Goal: Task Accomplishment & Management: Use online tool/utility

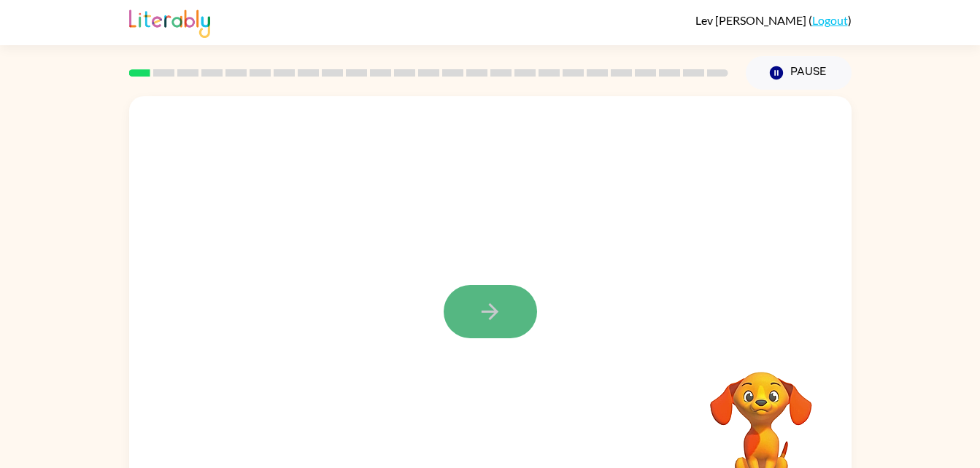
click at [471, 290] on button "button" at bounding box center [490, 311] width 93 height 53
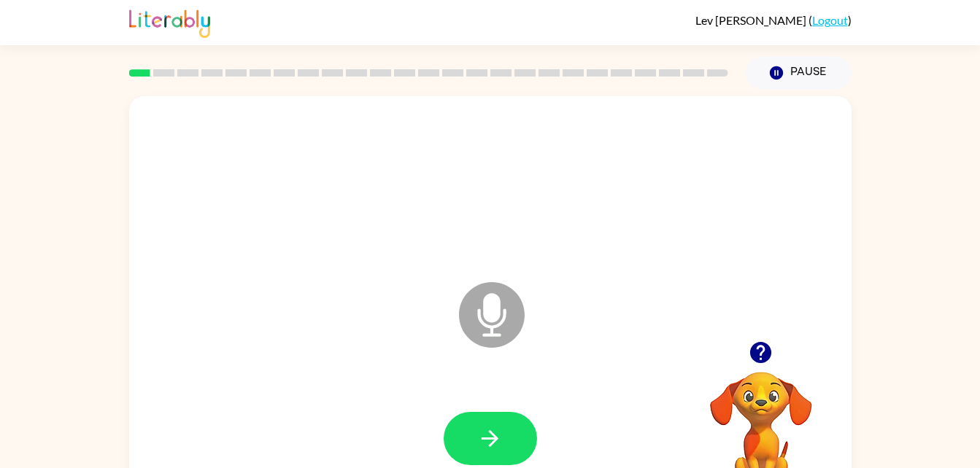
click at [492, 325] on icon at bounding box center [492, 315] width 66 height 66
drag, startPoint x: 498, startPoint y: 306, endPoint x: 653, endPoint y: 258, distance: 161.8
click at [640, 260] on div "Microphone The Microphone is here when it is your turn to talk" at bounding box center [455, 278] width 623 height 53
click at [760, 358] on icon "button" at bounding box center [760, 352] width 21 height 21
drag, startPoint x: 539, startPoint y: 297, endPoint x: 477, endPoint y: 282, distance: 63.7
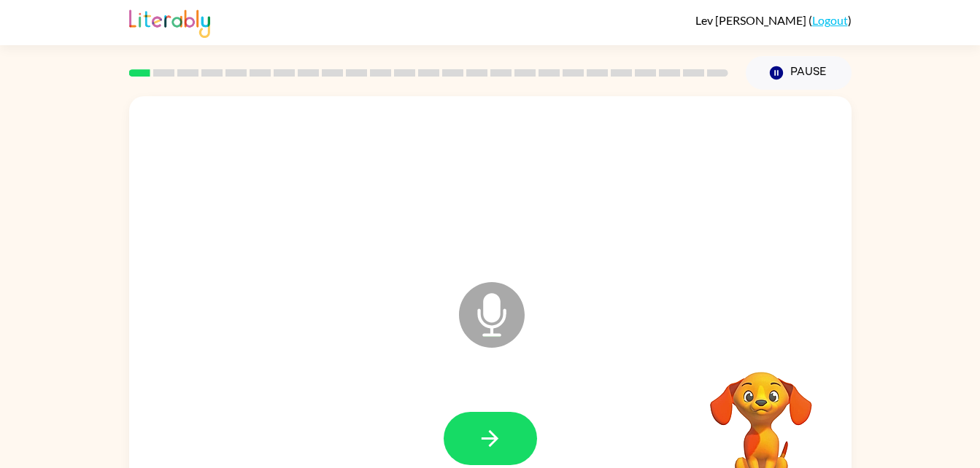
click at [489, 287] on icon "Microphone The Microphone is here when it is your turn to talk" at bounding box center [564, 333] width 219 height 109
click at [477, 282] on icon "Microphone The Microphone is here when it is your turn to talk" at bounding box center [564, 333] width 219 height 109
click at [792, 52] on div "Pause Pause" at bounding box center [798, 72] width 123 height 51
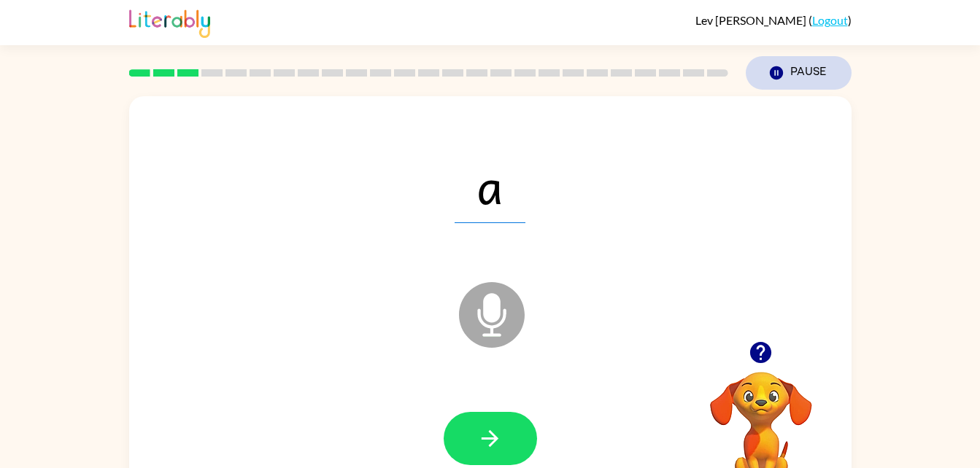
click at [798, 77] on button "Pause Pause" at bounding box center [799, 73] width 106 height 34
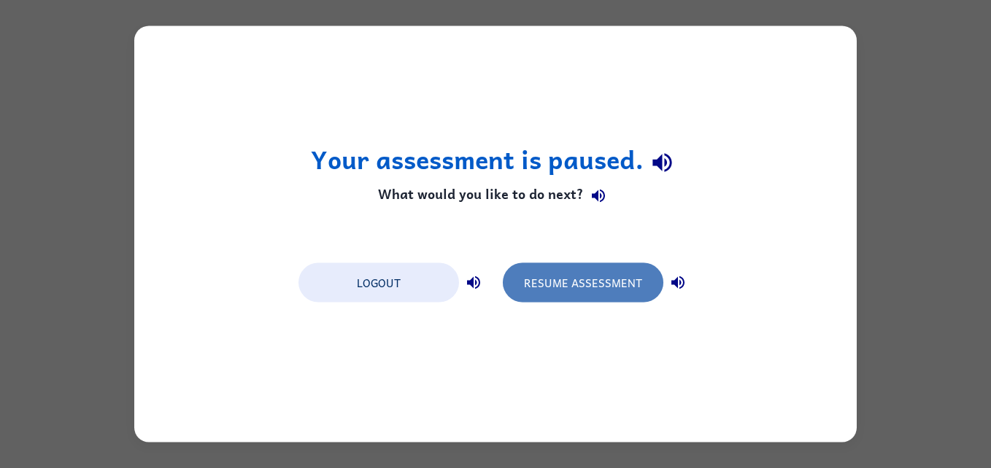
click at [626, 274] on button "Resume Assessment" at bounding box center [583, 282] width 161 height 39
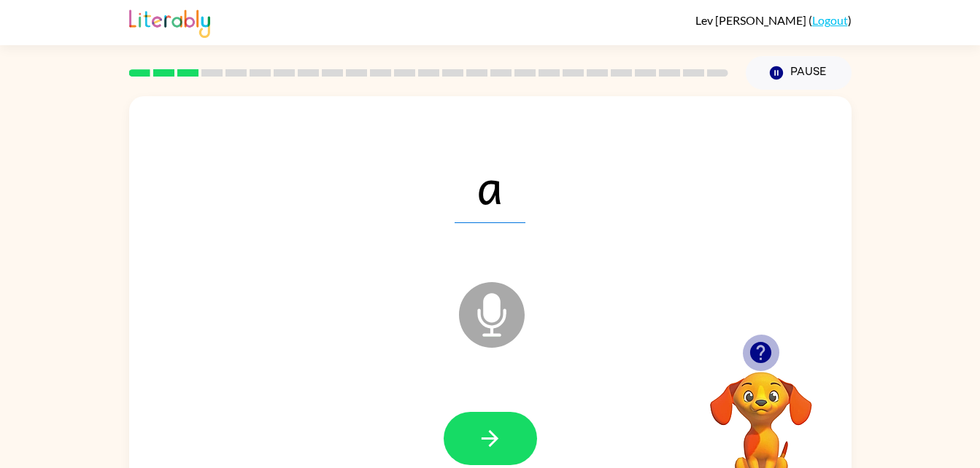
click at [767, 347] on icon "button" at bounding box center [760, 352] width 21 height 21
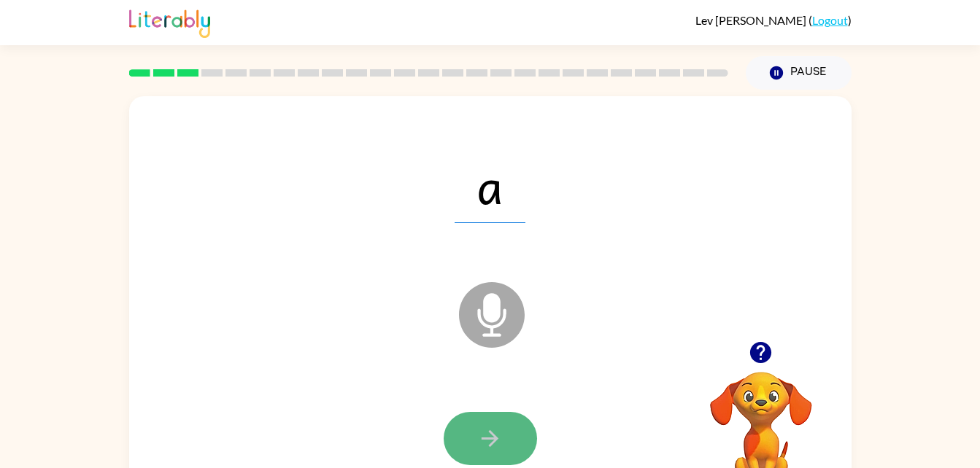
click at [479, 449] on icon "button" at bounding box center [490, 439] width 26 height 26
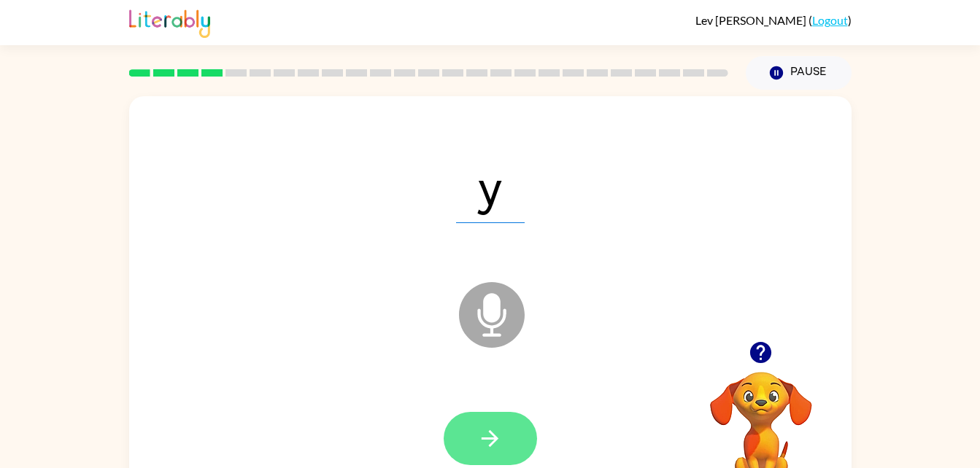
click at [486, 440] on icon "button" at bounding box center [490, 439] width 26 height 26
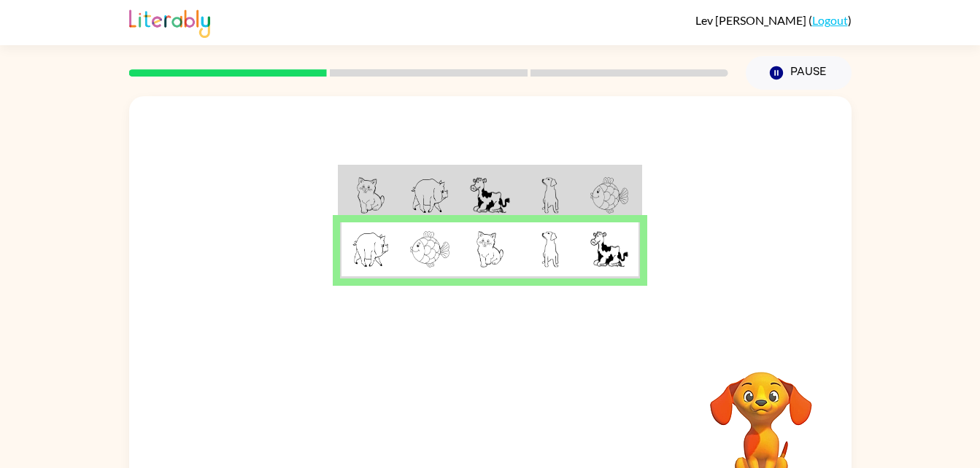
drag, startPoint x: 0, startPoint y: 122, endPoint x: 32, endPoint y: 147, distance: 41.0
click at [0, 124] on html "Lev Drach ( Logout ) Pause Pause Your browser must support playing .mp4 files t…" at bounding box center [490, 256] width 980 height 513
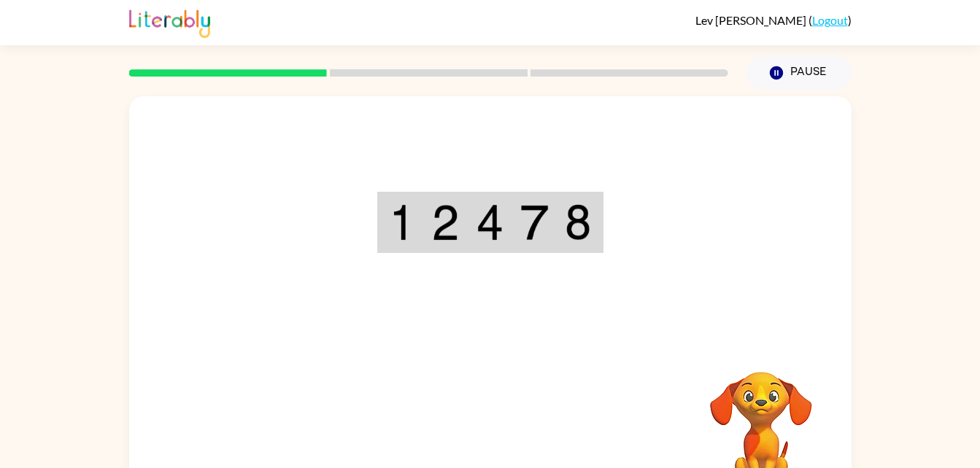
click at [363, 385] on div "Your browser must support playing .mp4 files to use Literably. Please try using…" at bounding box center [490, 304] width 722 height 417
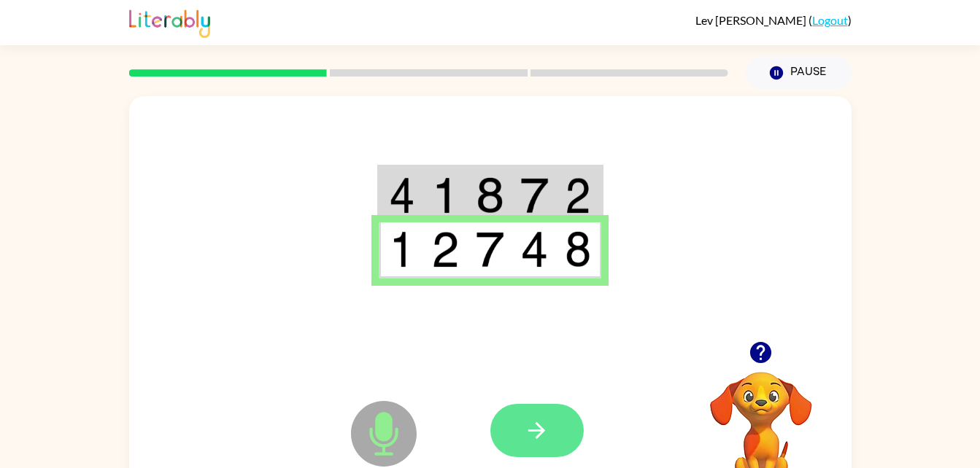
click at [533, 442] on icon "button" at bounding box center [537, 431] width 26 height 26
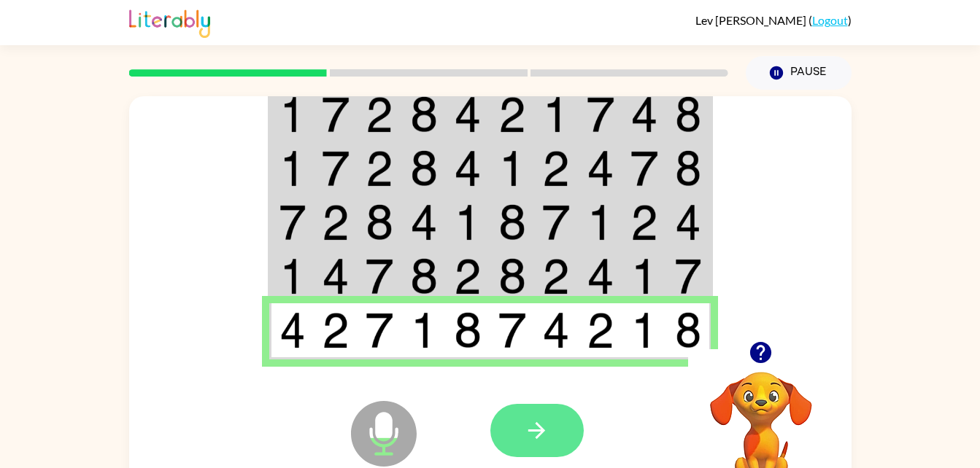
click at [533, 422] on icon "button" at bounding box center [537, 431] width 26 height 26
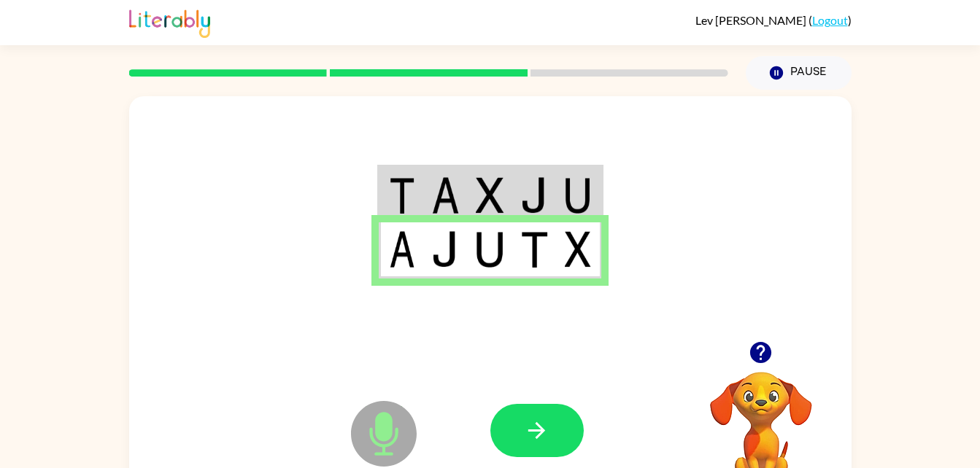
drag, startPoint x: 535, startPoint y: 416, endPoint x: 561, endPoint y: 493, distance: 81.7
click at [561, 468] on html "Lev Drach ( Logout ) Pause Pause Microphone The Microphone is here when it is y…" at bounding box center [490, 256] width 980 height 513
drag, startPoint x: 677, startPoint y: 315, endPoint x: 695, endPoint y: 293, distance: 28.5
click at [695, 293] on div at bounding box center [490, 218] width 722 height 245
click at [517, 433] on button "button" at bounding box center [536, 430] width 93 height 53
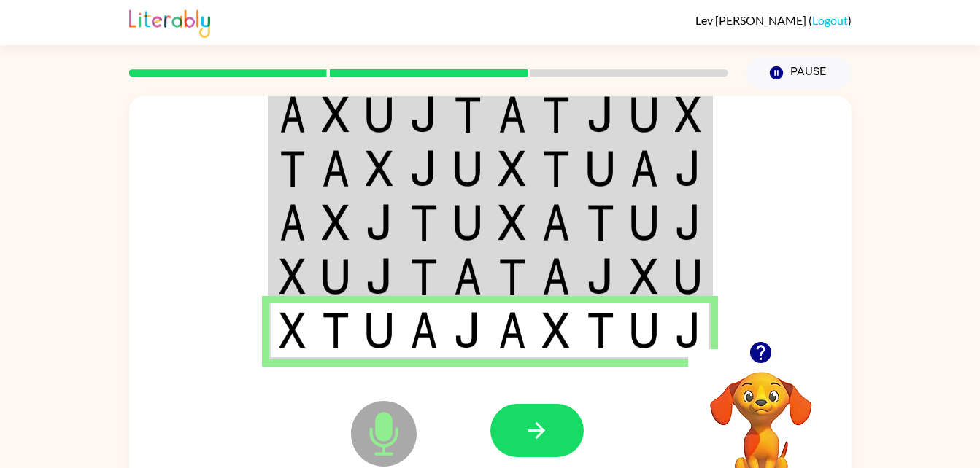
drag, startPoint x: 528, startPoint y: 443, endPoint x: 524, endPoint y: 453, distance: 10.8
click at [528, 446] on button "button" at bounding box center [536, 430] width 93 height 53
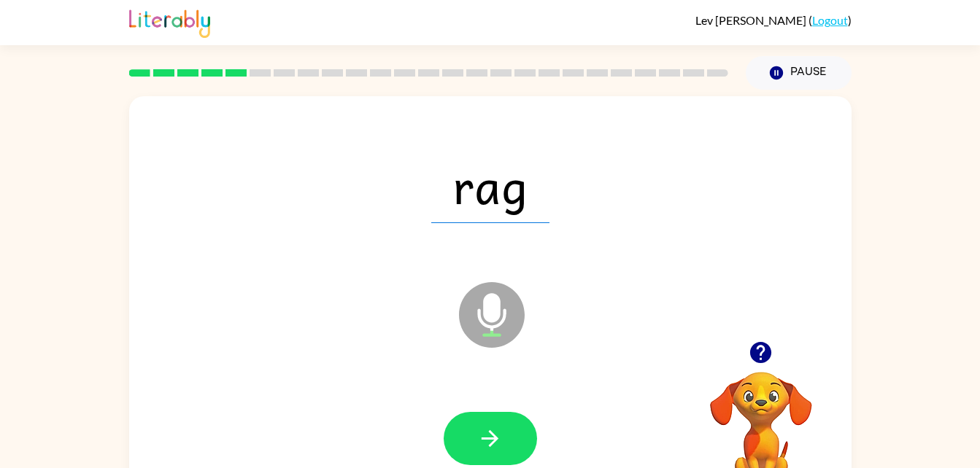
scroll to position [45, 0]
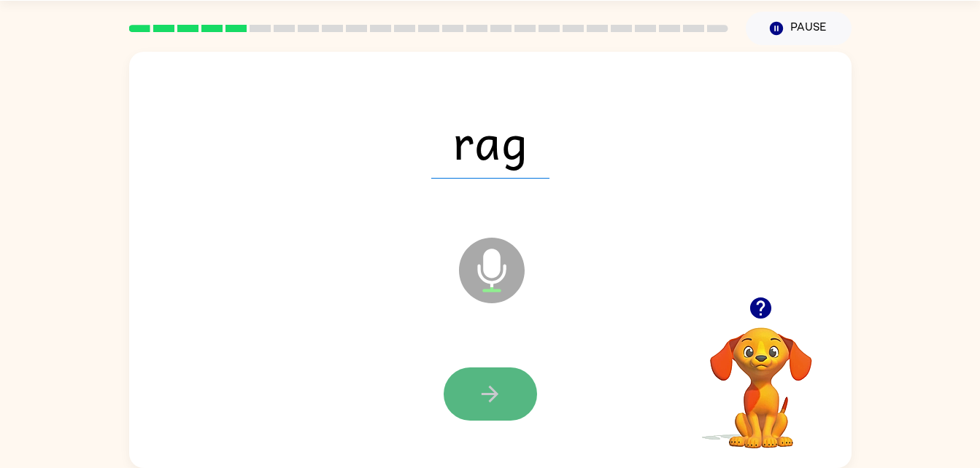
click at [499, 368] on button "button" at bounding box center [490, 394] width 93 height 53
click at [501, 400] on icon "button" at bounding box center [490, 395] width 26 height 26
click at [495, 396] on icon "button" at bounding box center [490, 394] width 17 height 17
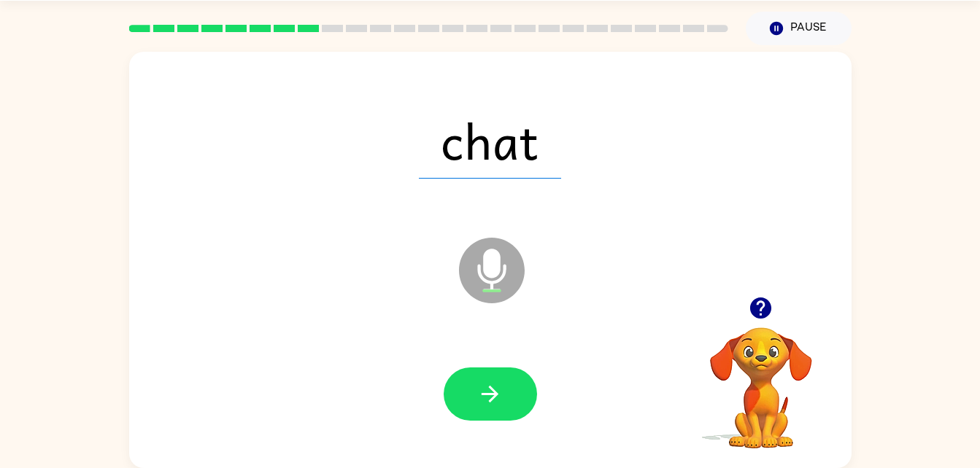
click at [495, 396] on icon "button" at bounding box center [490, 394] width 17 height 17
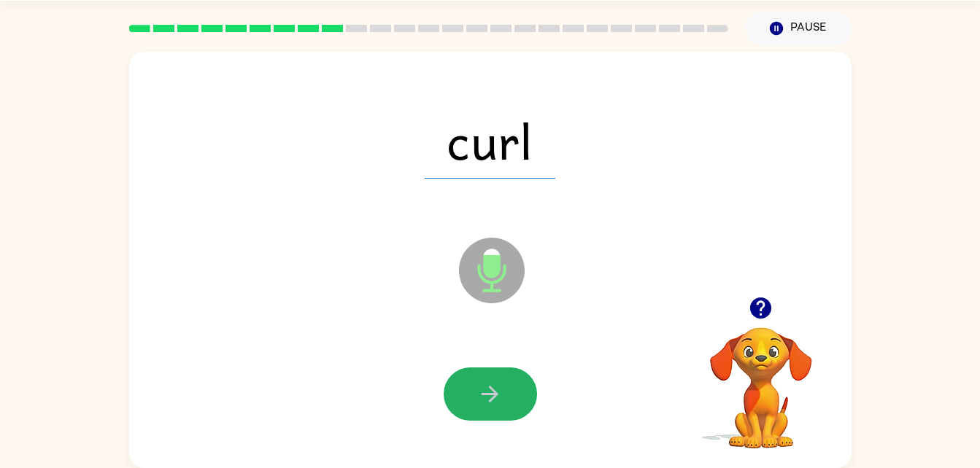
click at [495, 396] on icon "button" at bounding box center [490, 394] width 17 height 17
click at [496, 395] on icon "button" at bounding box center [490, 394] width 17 height 17
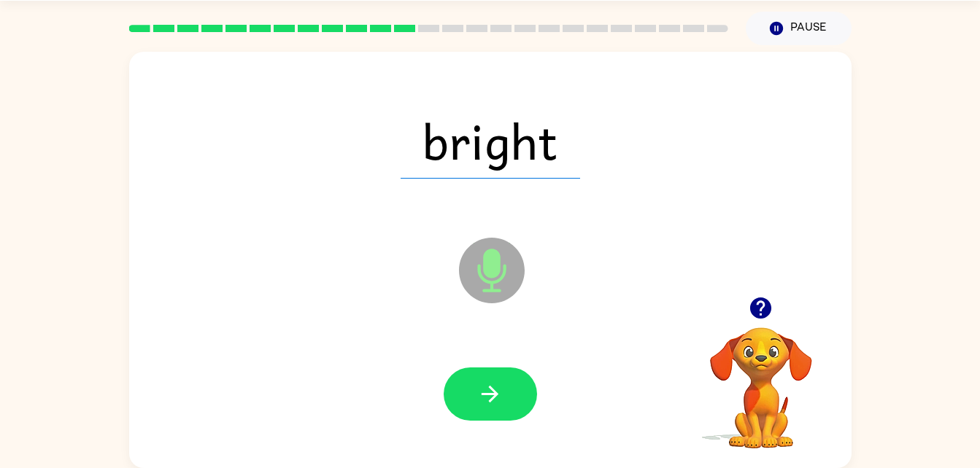
click at [496, 395] on icon "button" at bounding box center [490, 394] width 17 height 17
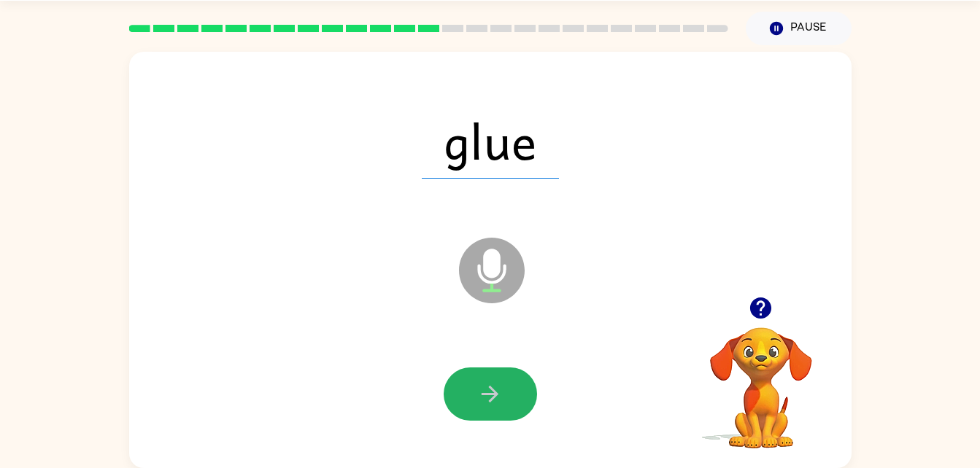
click at [495, 396] on icon "button" at bounding box center [490, 394] width 17 height 17
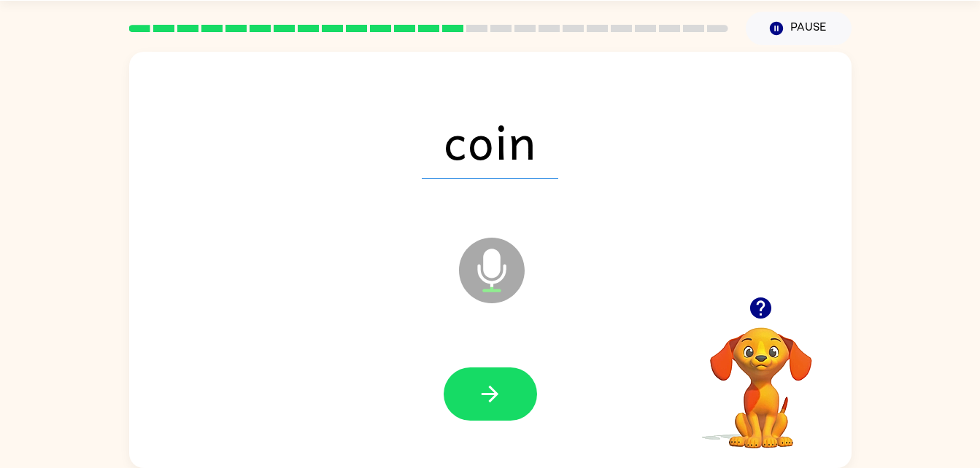
click at [495, 396] on icon "button" at bounding box center [490, 394] width 17 height 17
click at [495, 398] on icon "button" at bounding box center [490, 394] width 17 height 17
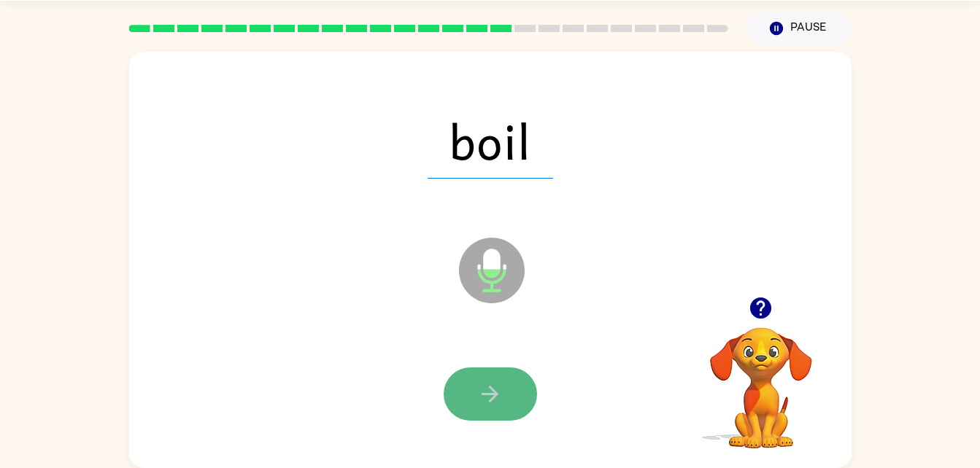
click at [497, 397] on icon "button" at bounding box center [490, 395] width 26 height 26
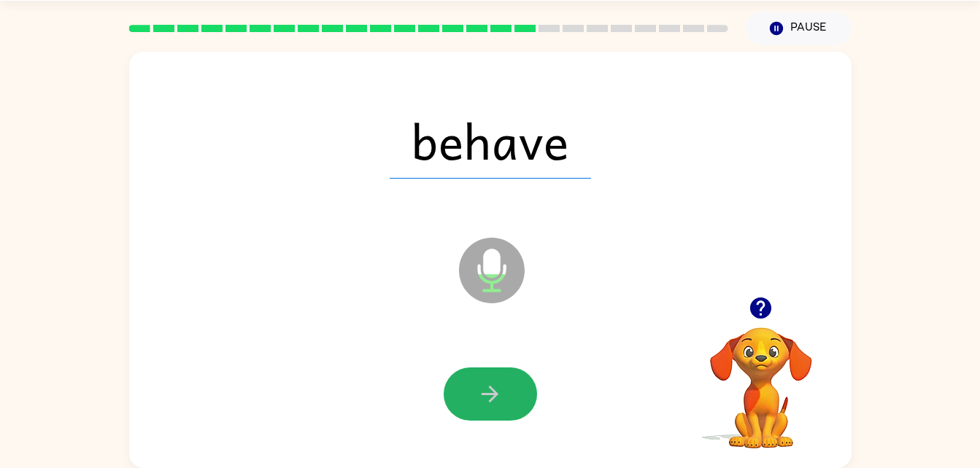
click at [487, 393] on icon "button" at bounding box center [490, 395] width 26 height 26
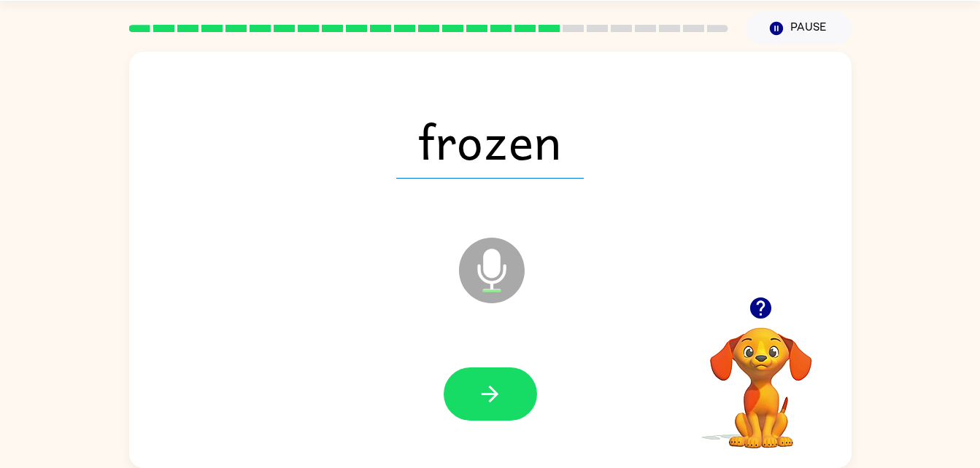
click at [493, 398] on icon "button" at bounding box center [490, 395] width 26 height 26
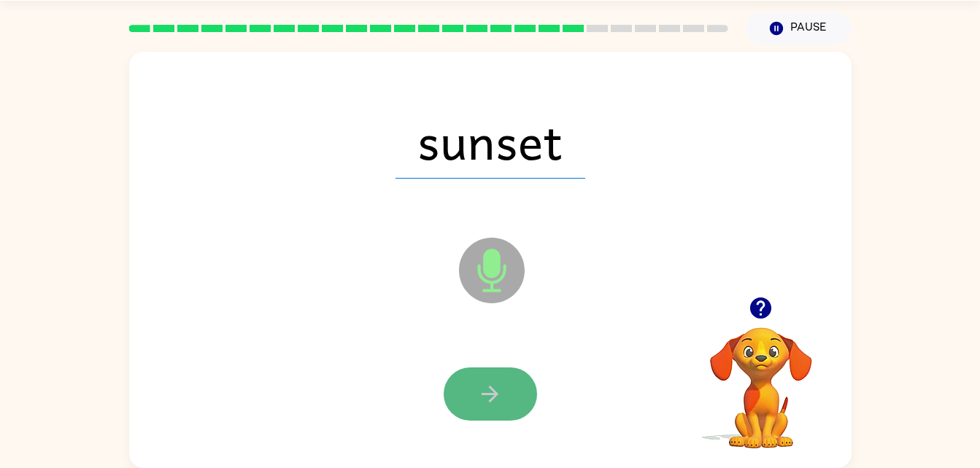
click at [474, 393] on button "button" at bounding box center [490, 394] width 93 height 53
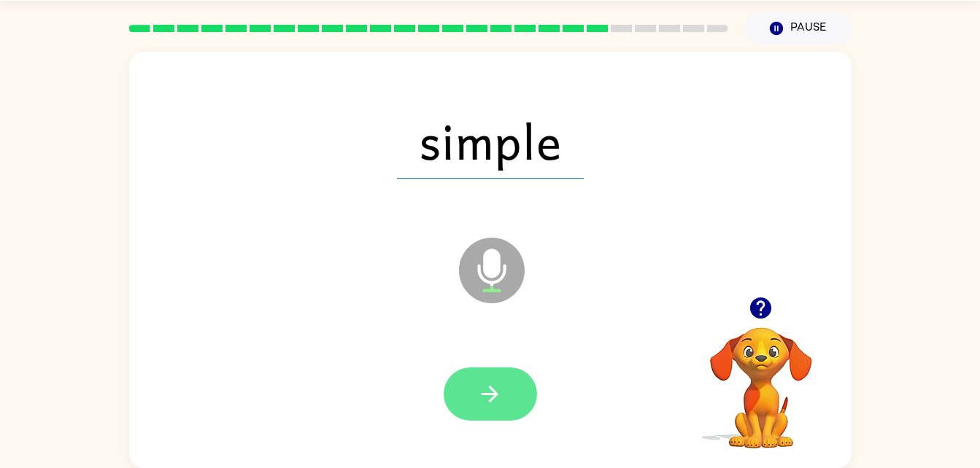
click at [485, 396] on icon "button" at bounding box center [490, 395] width 26 height 26
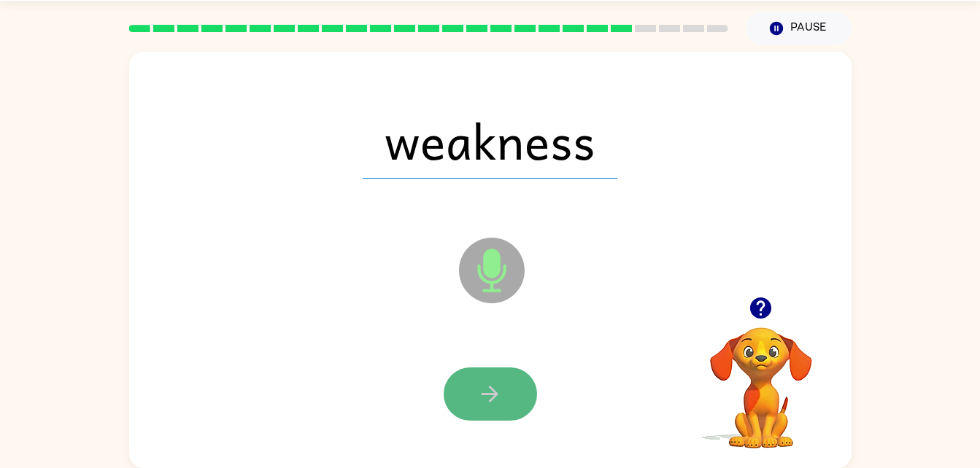
click at [479, 398] on icon "button" at bounding box center [490, 395] width 26 height 26
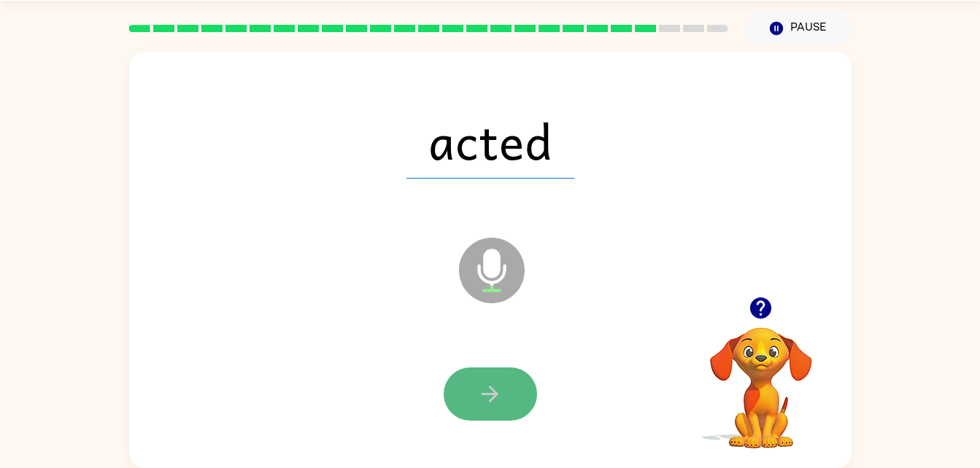
click at [481, 398] on icon "button" at bounding box center [490, 395] width 26 height 26
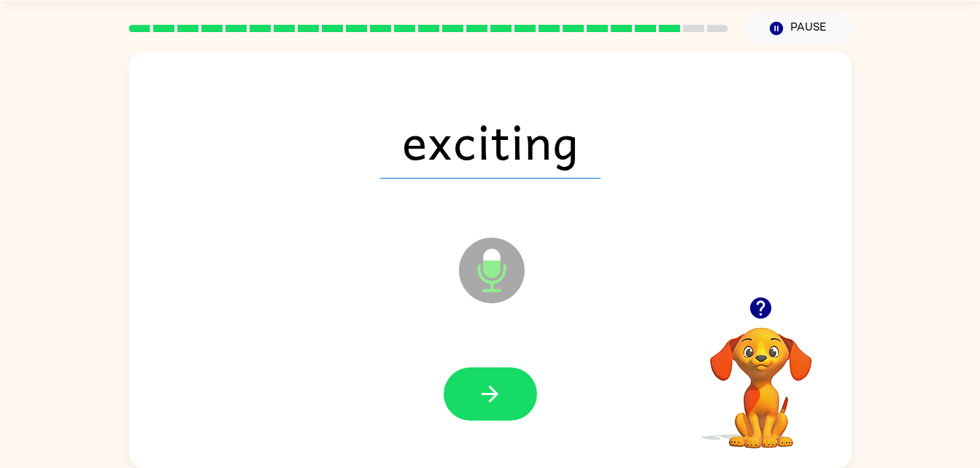
click at [485, 378] on button "button" at bounding box center [490, 394] width 93 height 53
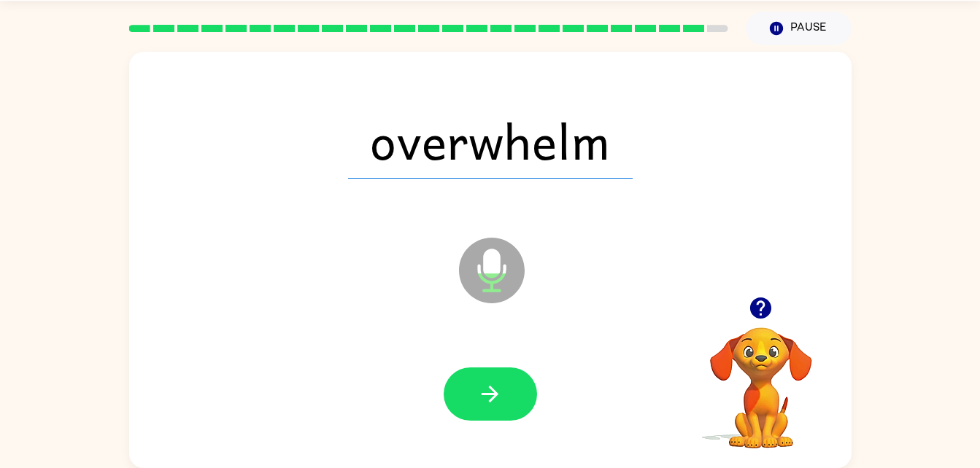
click at [485, 379] on button "button" at bounding box center [490, 394] width 93 height 53
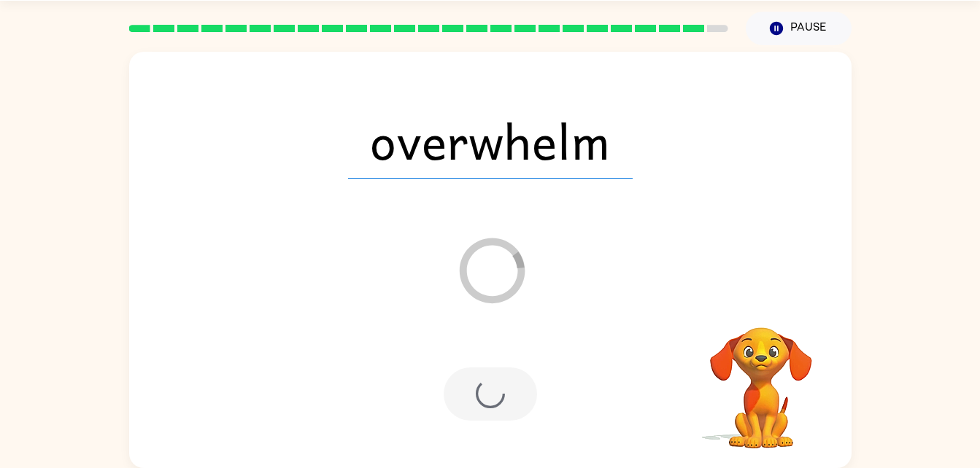
scroll to position [18, 0]
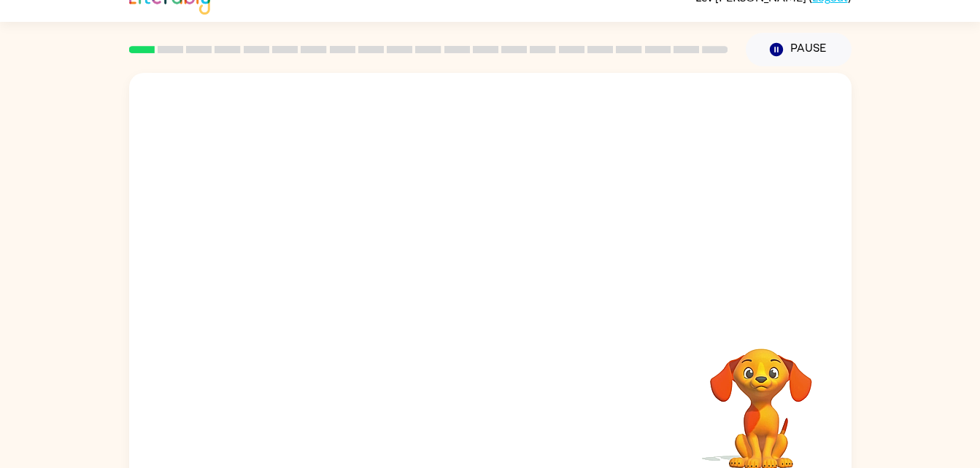
scroll to position [45, 0]
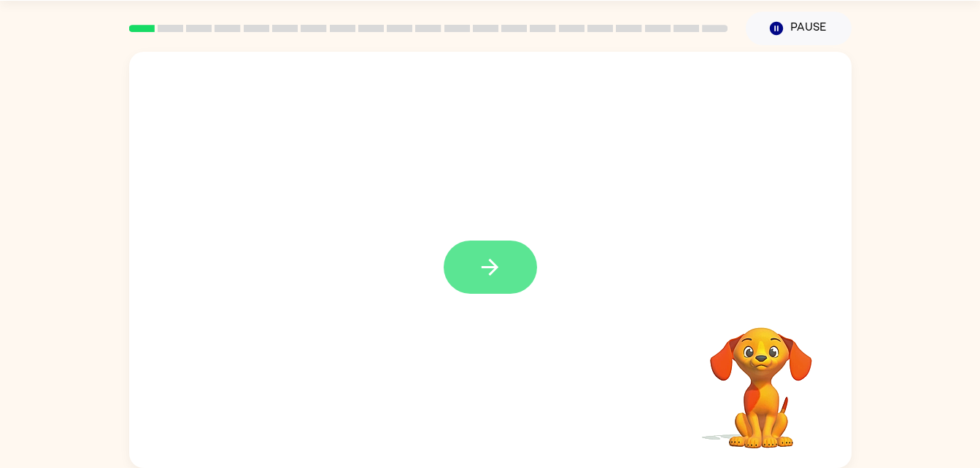
drag, startPoint x: 484, startPoint y: 263, endPoint x: 491, endPoint y: 269, distance: 9.8
click at [491, 269] on icon "button" at bounding box center [490, 268] width 26 height 26
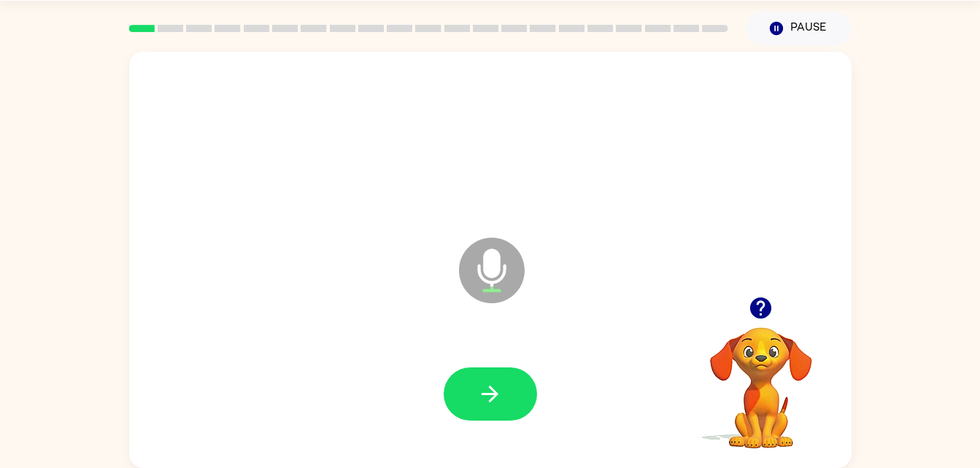
click at [491, 269] on icon "Microphone The Microphone is here when it is your turn to talk" at bounding box center [564, 288] width 219 height 109
click at [498, 371] on button "button" at bounding box center [490, 394] width 93 height 53
click at [495, 371] on button "button" at bounding box center [490, 394] width 93 height 53
click at [763, 317] on icon "button" at bounding box center [760, 308] width 21 height 21
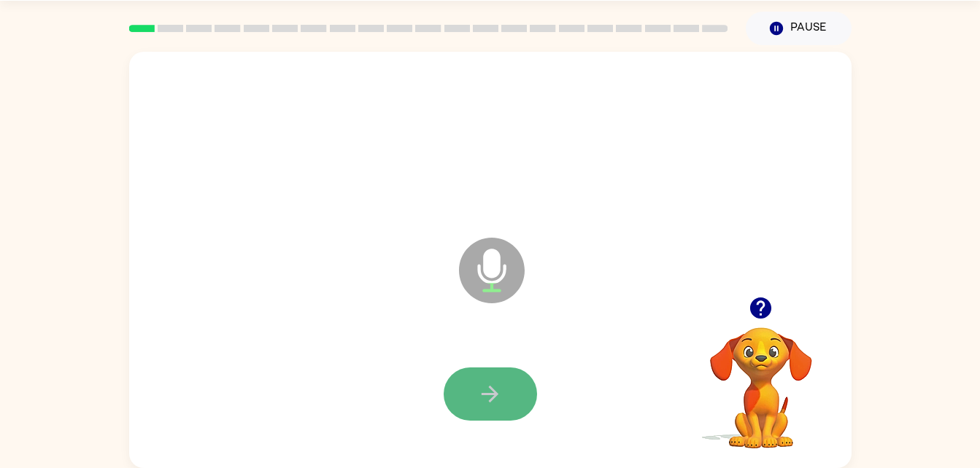
click at [493, 398] on icon "button" at bounding box center [490, 394] width 17 height 17
click at [484, 377] on button "button" at bounding box center [490, 394] width 93 height 53
click at [485, 376] on button "button" at bounding box center [490, 394] width 93 height 53
click at [486, 376] on button "button" at bounding box center [490, 394] width 93 height 53
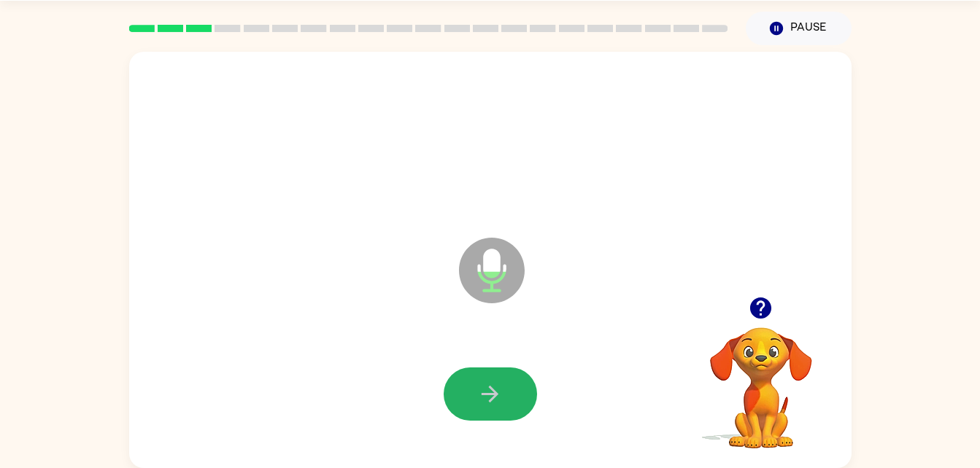
click at [486, 376] on button "button" at bounding box center [490, 394] width 93 height 53
click at [487, 373] on button "button" at bounding box center [490, 394] width 93 height 53
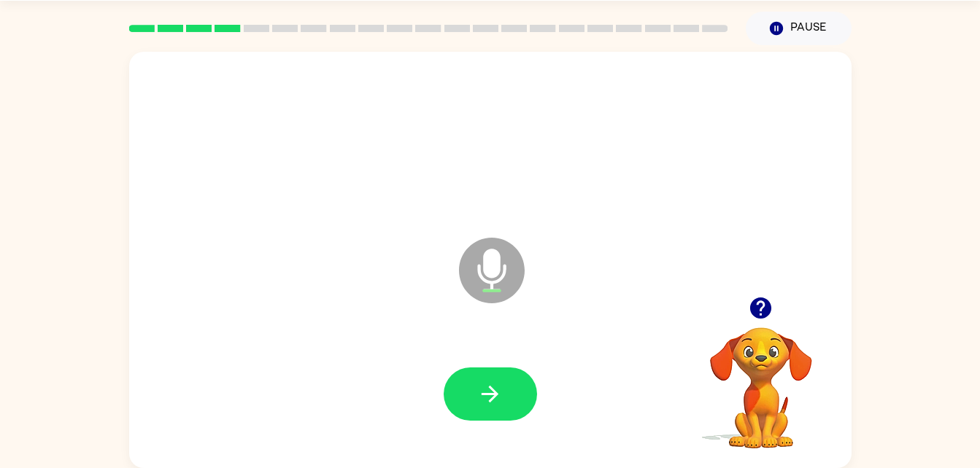
click at [485, 358] on div at bounding box center [490, 395] width 693 height 120
click at [501, 393] on icon "button" at bounding box center [490, 395] width 26 height 26
click at [506, 393] on button "button" at bounding box center [490, 394] width 93 height 53
drag, startPoint x: 506, startPoint y: 393, endPoint x: 506, endPoint y: 374, distance: 19.0
click at [506, 382] on button "button" at bounding box center [490, 394] width 93 height 53
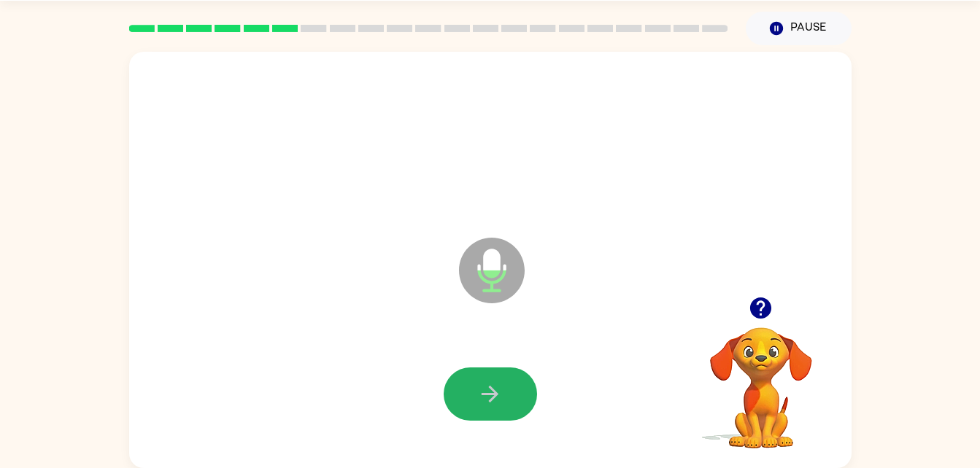
click at [506, 374] on button "button" at bounding box center [490, 394] width 93 height 53
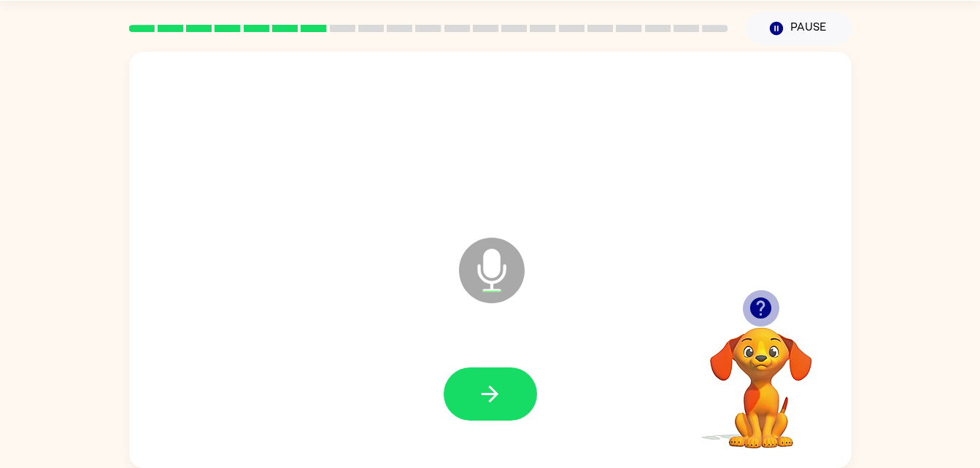
click at [765, 297] on icon "button" at bounding box center [761, 309] width 26 height 26
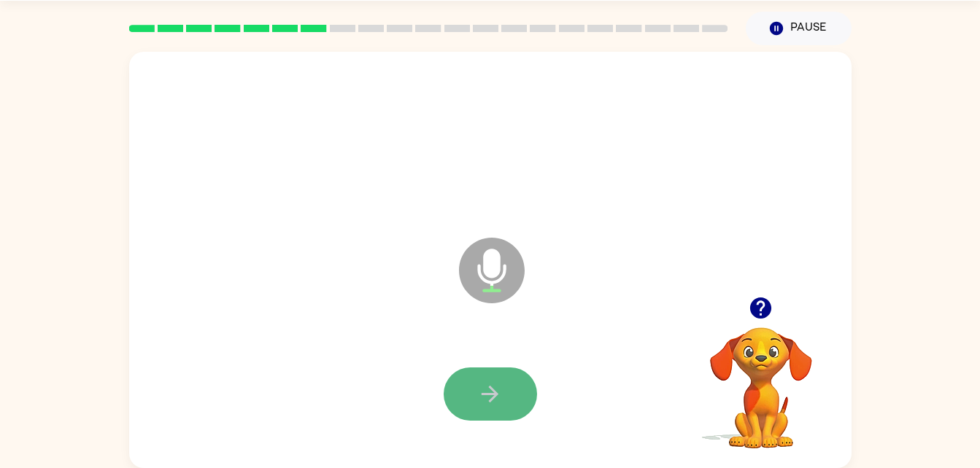
click at [489, 402] on button "button" at bounding box center [490, 394] width 93 height 53
click at [489, 401] on icon "button" at bounding box center [490, 394] width 17 height 17
click at [509, 396] on button "button" at bounding box center [490, 394] width 93 height 53
click at [490, 390] on icon "button" at bounding box center [490, 395] width 26 height 26
click at [482, 379] on div at bounding box center [490, 395] width 693 height 120
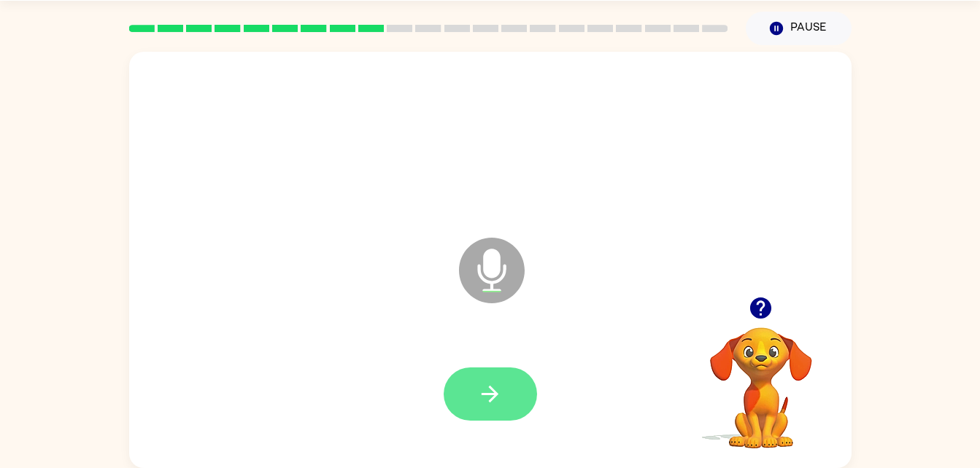
click at [510, 388] on button "button" at bounding box center [490, 394] width 93 height 53
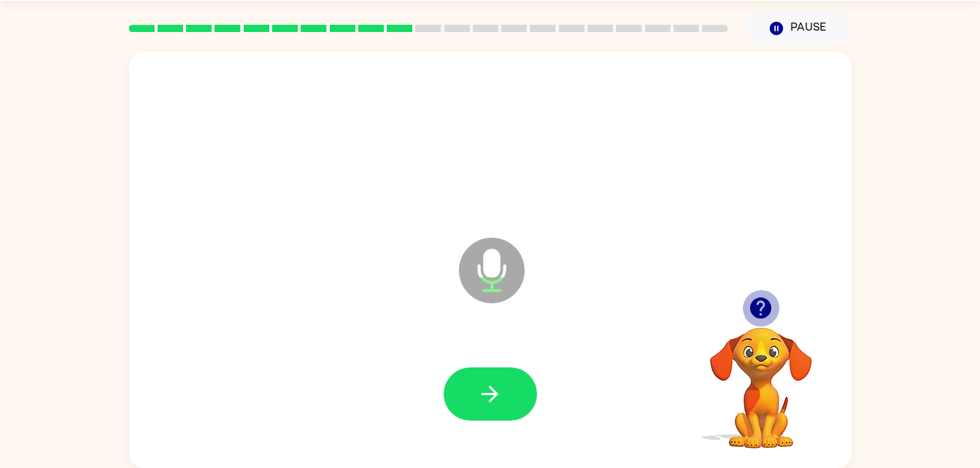
click at [751, 306] on icon "button" at bounding box center [760, 308] width 21 height 21
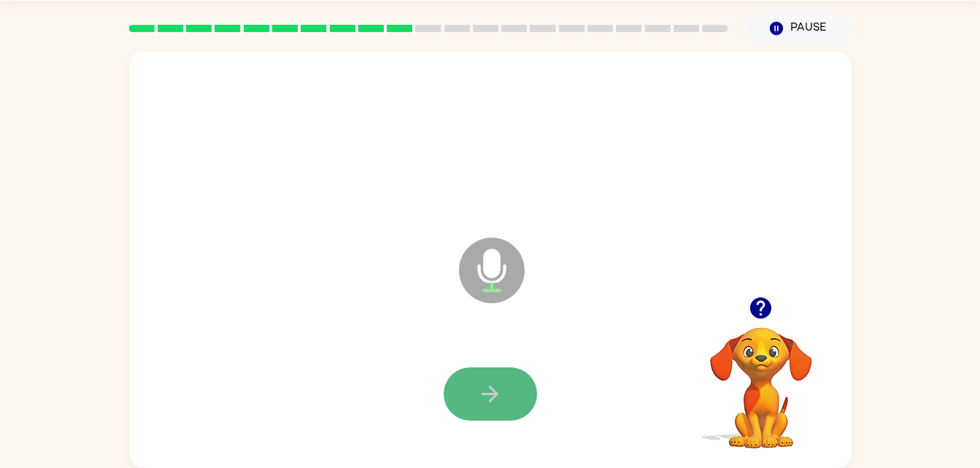
click at [516, 377] on button "button" at bounding box center [490, 394] width 93 height 53
click at [479, 385] on icon "button" at bounding box center [490, 395] width 26 height 26
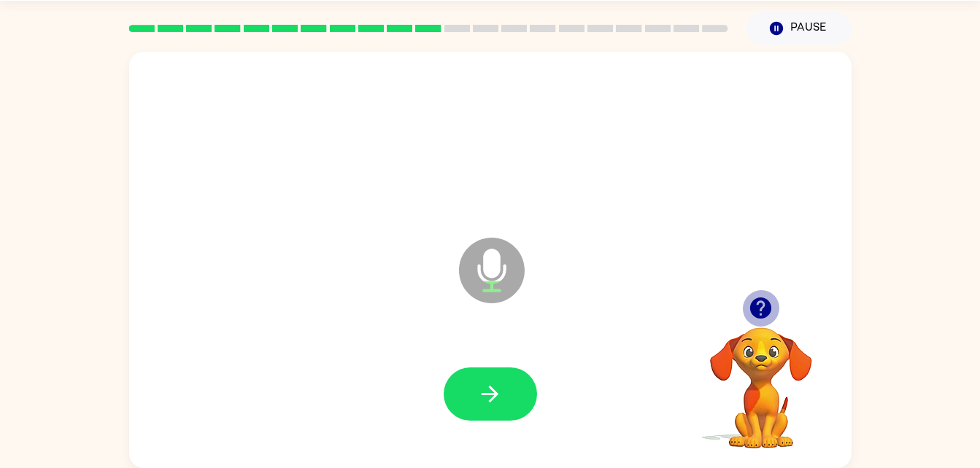
click at [765, 302] on icon "button" at bounding box center [760, 308] width 21 height 21
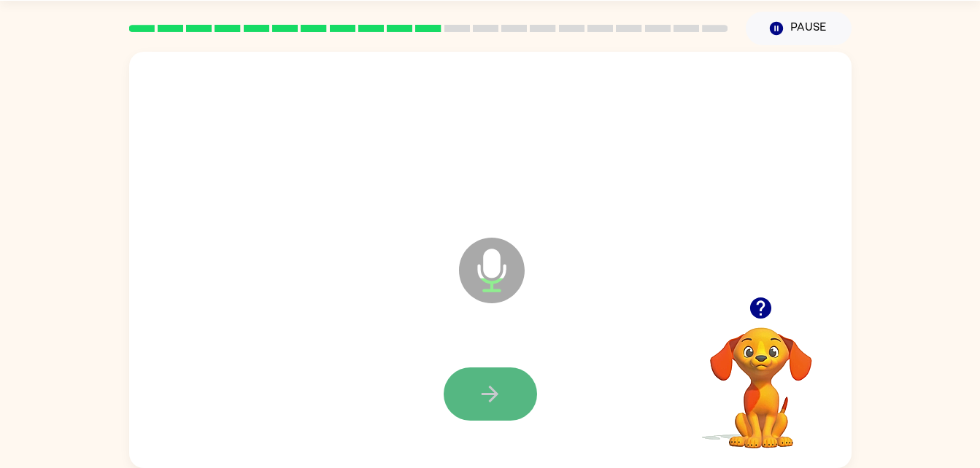
click at [486, 409] on button "button" at bounding box center [490, 394] width 93 height 53
click at [493, 393] on icon "button" at bounding box center [490, 395] width 26 height 26
drag, startPoint x: 501, startPoint y: 384, endPoint x: 499, endPoint y: 397, distance: 13.3
click at [499, 397] on icon "button" at bounding box center [490, 395] width 26 height 26
click at [477, 388] on icon "button" at bounding box center [490, 395] width 26 height 26
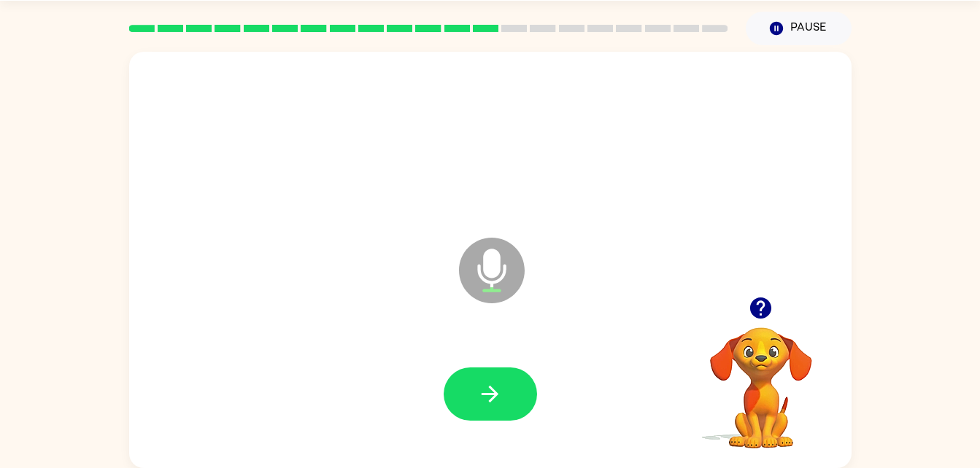
click at [489, 377] on button "button" at bounding box center [490, 394] width 93 height 53
click at [762, 319] on icon "button" at bounding box center [760, 308] width 21 height 21
click at [478, 368] on button "button" at bounding box center [490, 394] width 93 height 53
click at [490, 373] on button "button" at bounding box center [490, 394] width 93 height 53
click at [498, 371] on button "button" at bounding box center [490, 394] width 93 height 53
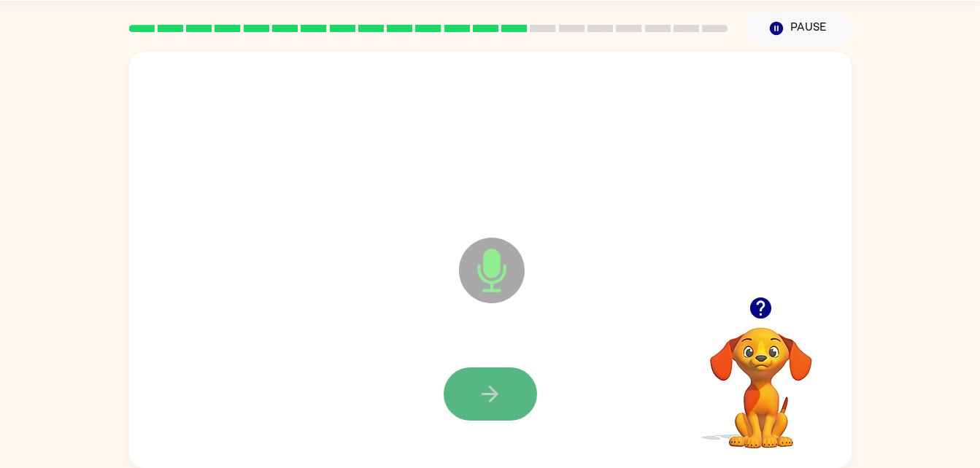
click at [505, 371] on button "button" at bounding box center [490, 394] width 93 height 53
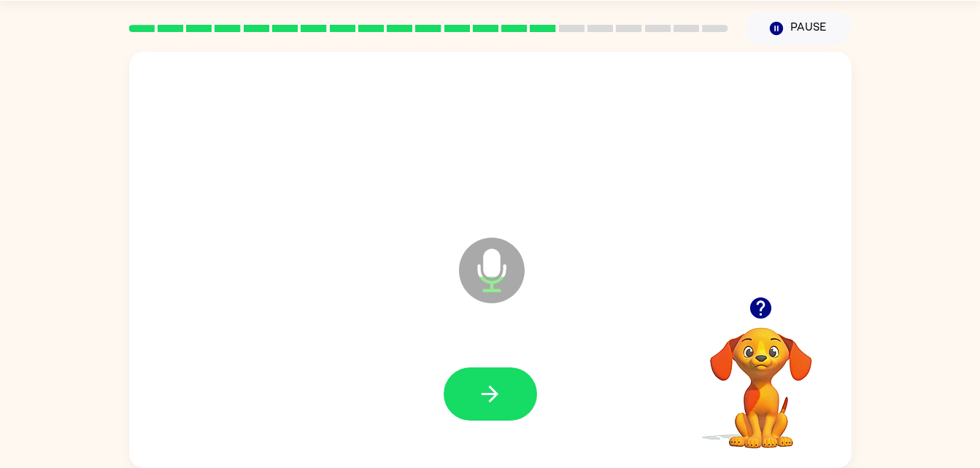
click at [506, 371] on button "button" at bounding box center [490, 394] width 93 height 53
click at [754, 303] on icon "button" at bounding box center [760, 308] width 21 height 21
click at [491, 382] on icon "button" at bounding box center [490, 395] width 26 height 26
click at [503, 377] on button "button" at bounding box center [490, 394] width 93 height 53
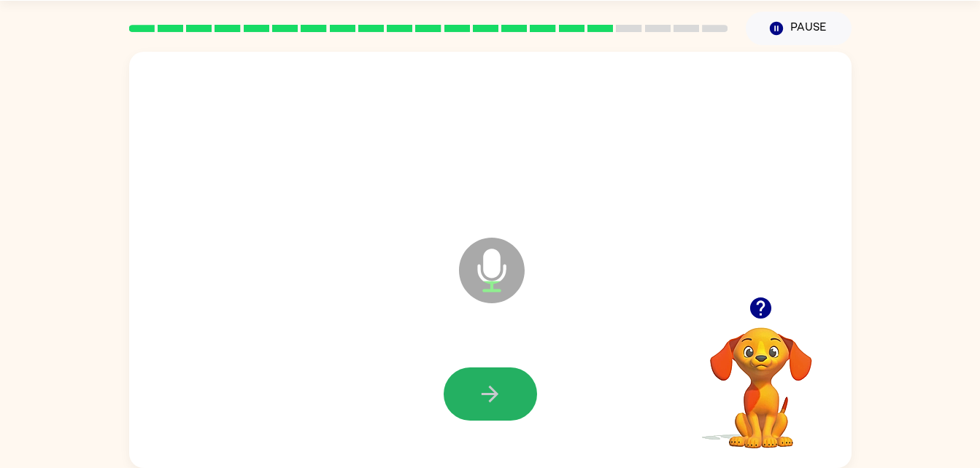
click at [485, 401] on icon "button" at bounding box center [490, 395] width 26 height 26
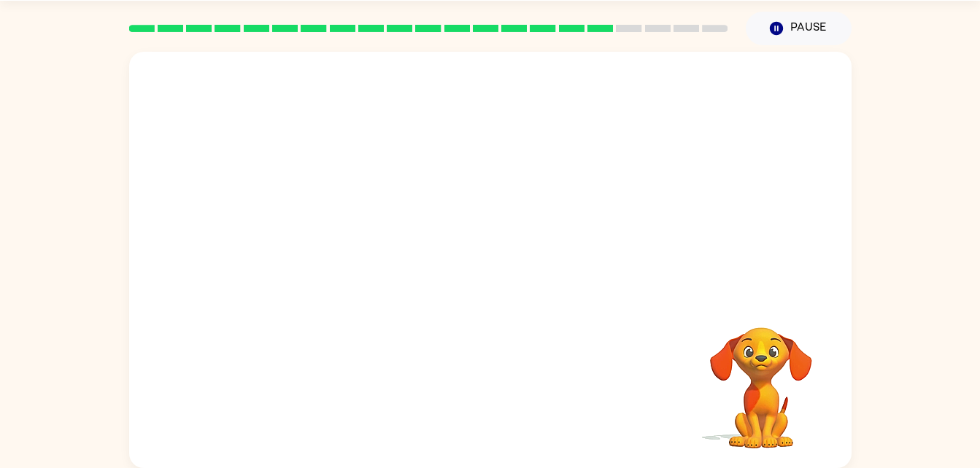
drag, startPoint x: 505, startPoint y: 444, endPoint x: 517, endPoint y: 439, distance: 13.1
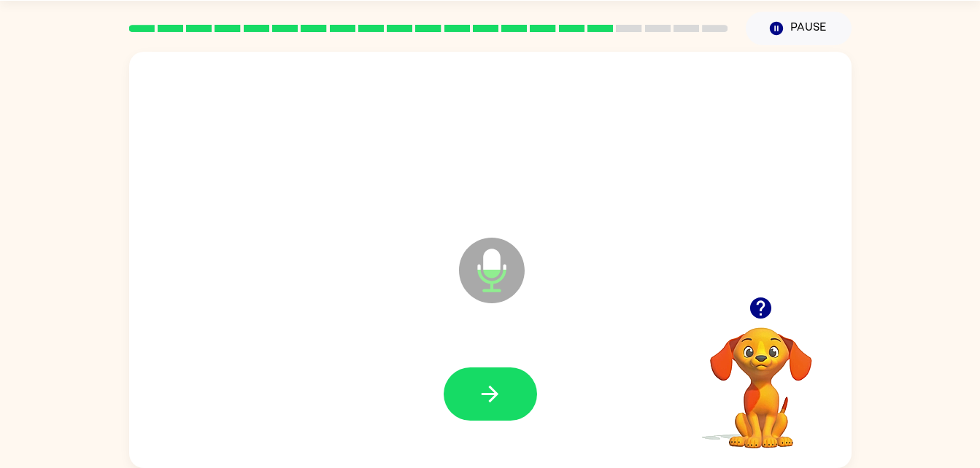
drag, startPoint x: 518, startPoint y: 439, endPoint x: 404, endPoint y: 395, distance: 122.0
click at [404, 395] on div at bounding box center [490, 395] width 693 height 120
click at [506, 393] on button "button" at bounding box center [490, 394] width 93 height 53
click at [495, 393] on icon "button" at bounding box center [490, 394] width 17 height 17
click at [767, 309] on icon "button" at bounding box center [760, 308] width 21 height 21
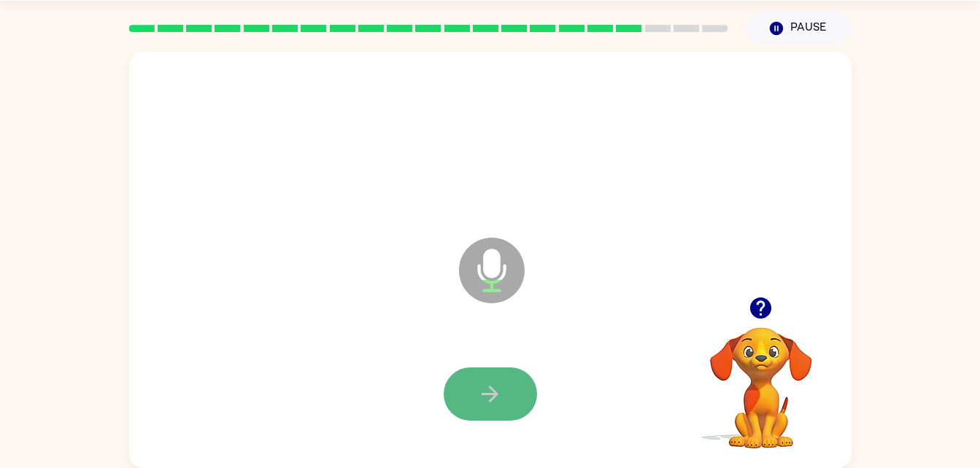
click at [485, 385] on icon "button" at bounding box center [490, 395] width 26 height 26
click at [499, 384] on icon "button" at bounding box center [490, 395] width 26 height 26
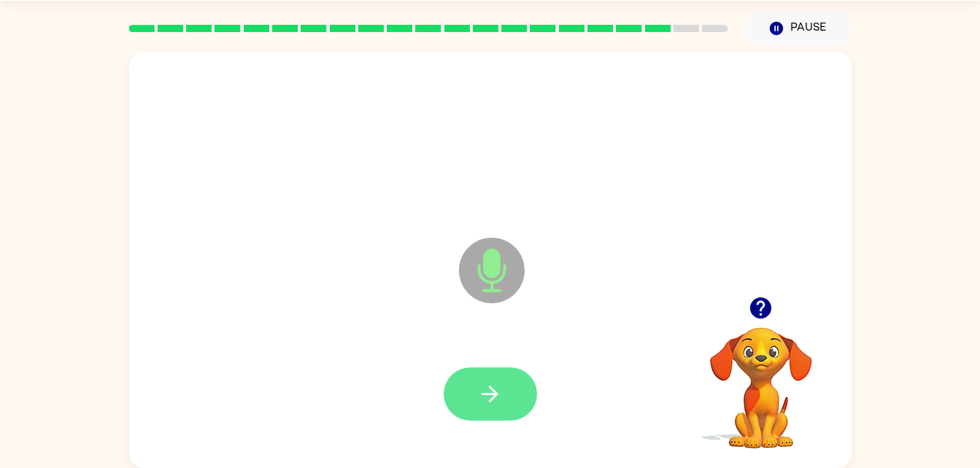
click at [509, 382] on button "button" at bounding box center [490, 394] width 93 height 53
click at [517, 381] on button "button" at bounding box center [490, 394] width 93 height 53
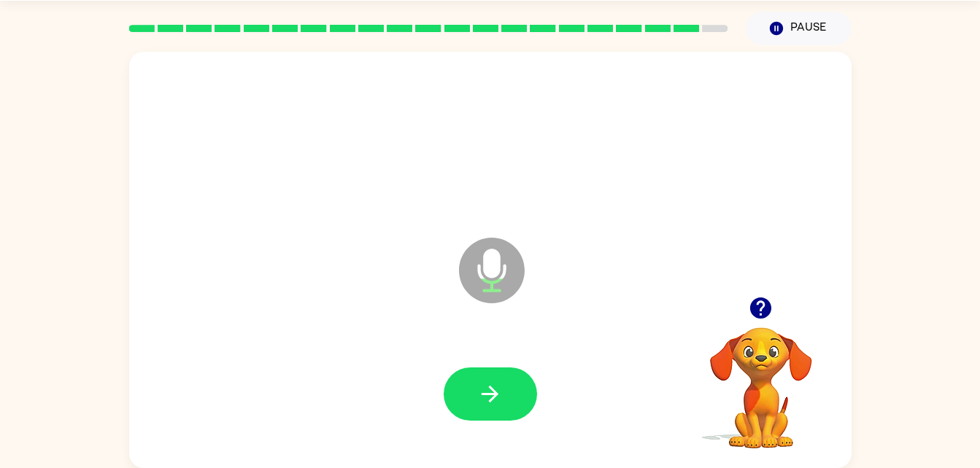
click at [517, 381] on button "button" at bounding box center [490, 394] width 93 height 53
click at [525, 379] on button "button" at bounding box center [490, 394] width 93 height 53
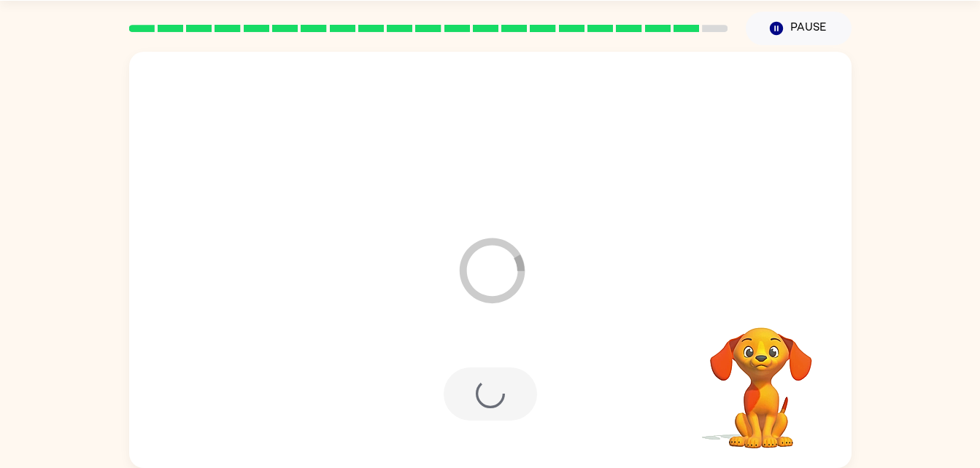
scroll to position [18, 0]
